Goal: Feedback & Contribution: Submit feedback/report problem

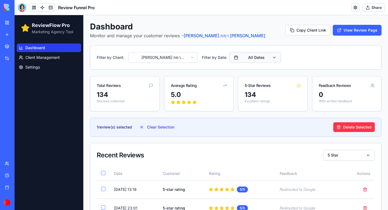
click at [275, 57] on button "All Dates" at bounding box center [255, 57] width 52 height 11
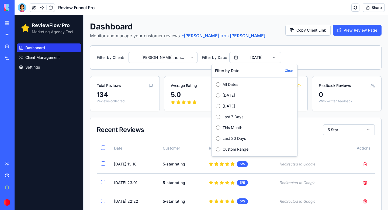
click at [193, 104] on div "5.0" at bounding box center [198, 100] width 69 height 20
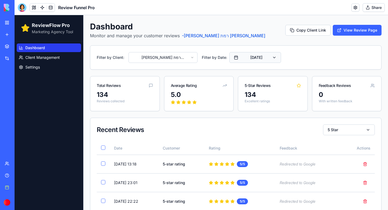
click at [270, 58] on button "[DATE]" at bounding box center [255, 57] width 52 height 11
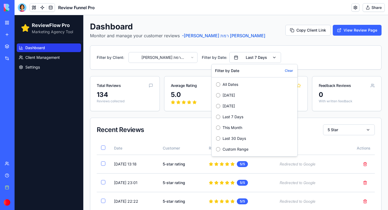
click at [203, 130] on div "Recent Reviews 5 Star" at bounding box center [236, 129] width 278 height 11
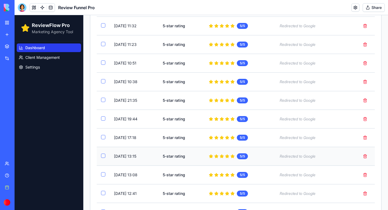
scroll to position [862, 0]
click at [23, 7] on div at bounding box center [22, 7] width 9 height 9
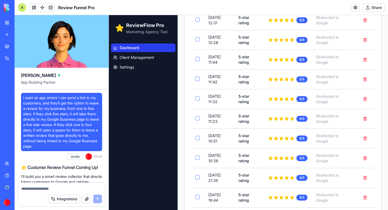
scroll to position [29670, 0]
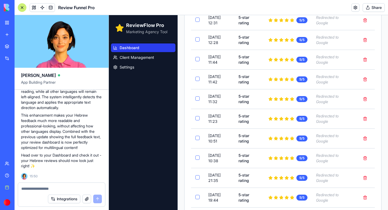
click at [35, 185] on div at bounding box center [61, 186] width 87 height 9
click at [31, 187] on textarea at bounding box center [61, 188] width 81 height 5
click at [27, 188] on textarea at bounding box center [61, 188] width 81 height 5
paste textarea "**********"
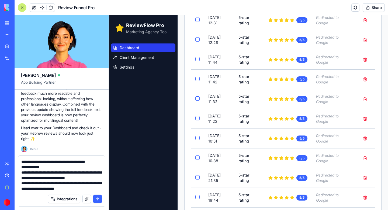
scroll to position [69, 0]
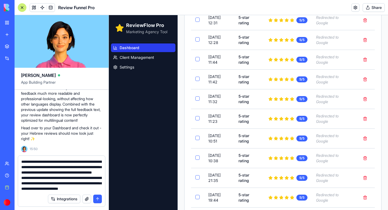
type textarea "**********"
click at [98, 200] on button "submit" at bounding box center [97, 198] width 9 height 9
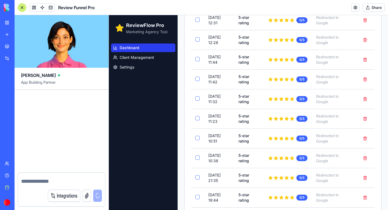
scroll to position [0, 0]
